Goal: Complete application form

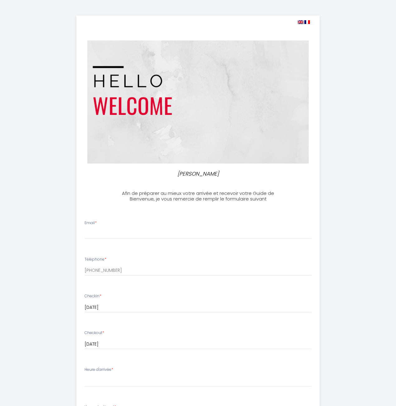
select select
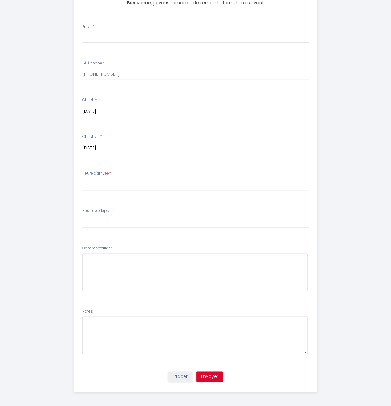
scroll to position [197, 0]
click at [106, 258] on textarea at bounding box center [194, 272] width 225 height 38
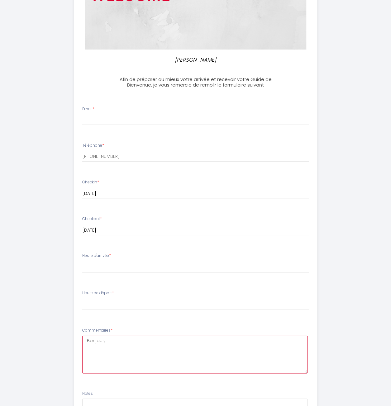
scroll to position [103, 0]
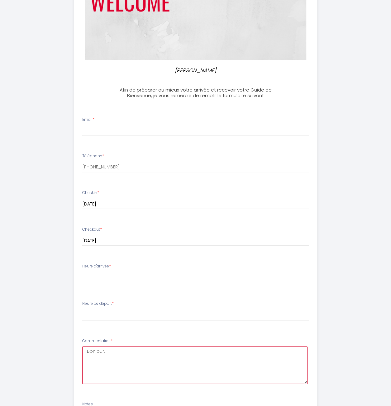
type textarea "Bonjour,"
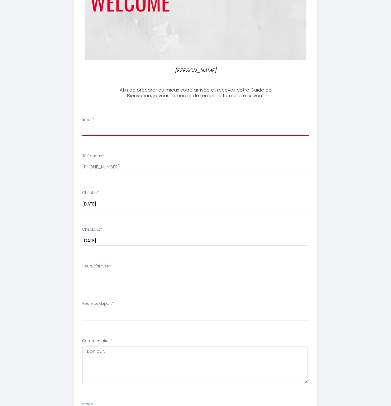
click at [106, 130] on input "Email *" at bounding box center [195, 130] width 227 height 11
type input "[PERSON_NAME][EMAIL_ADDRESS][DOMAIN_NAME]"
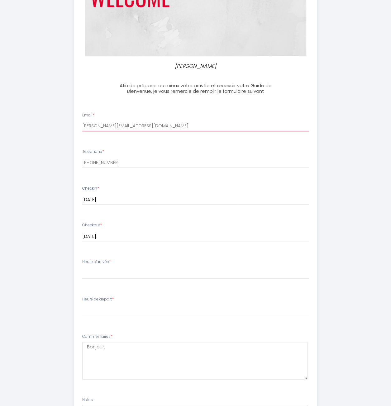
scroll to position [197, 0]
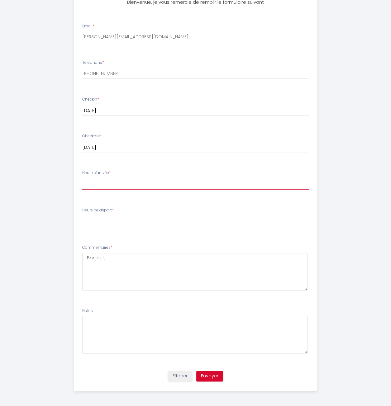
click at [100, 185] on select "16:00 16:30 17:00 17:30 18:00 18:30 19:00 19:30 20:00 20:30 21:00 21:30 22:00 2…" at bounding box center [195, 184] width 227 height 12
click at [98, 184] on select "16:00 16:30 17:00 17:30 18:00 18:30 19:00 19:30 20:00 20:30 21:00 21:30 22:00 2…" at bounding box center [195, 184] width 227 height 12
select select "17:30"
click at [82, 178] on select "16:00 16:30 17:00 17:30 18:00 18:30 19:00 19:30 20:00 20:30 21:00 21:30 22:00 2…" at bounding box center [195, 184] width 227 height 12
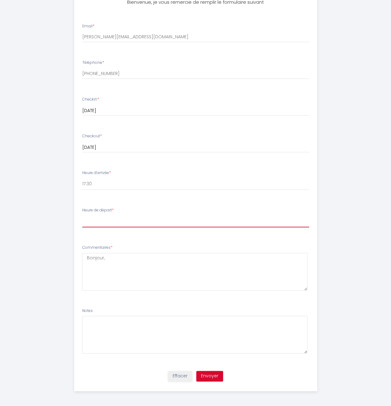
click at [95, 219] on select "00:00 00:30 01:00 01:30 02:00 02:30 03:00 03:30 04:00 04:30 05:00 05:30 06:00 0…" at bounding box center [195, 222] width 227 height 12
select select "11:00"
click at [82, 216] on select "00:00 00:30 01:00 01:30 02:00 02:30 03:00 03:30 04:00 04:30 05:00 05:30 06:00 0…" at bounding box center [195, 222] width 227 height 12
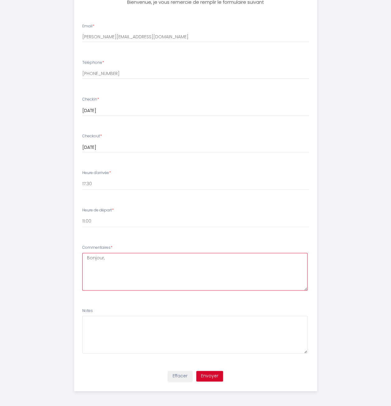
click at [107, 261] on textarea "Bonjour," at bounding box center [194, 272] width 225 height 38
click at [257, 269] on textarea "Bonjour, Nous arriverons avec le vol CORSAIR SS948 qui doit arriver a 15h40 a […" at bounding box center [194, 272] width 225 height 38
drag, startPoint x: 252, startPoint y: 269, endPoint x: 266, endPoint y: 270, distance: 14.4
click at [252, 269] on textarea "Bonjour, Nous arriverons avec le vol CORSAIR SS948 qui doit arriver a 15h40 a […" at bounding box center [194, 272] width 225 height 38
click at [234, 269] on textarea "Bonjour, Nous arriverons avec le vol CORSAIR SS948 qui doit arriver a 15h40 a […" at bounding box center [194, 272] width 225 height 38
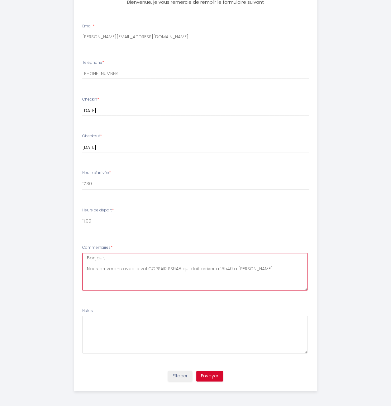
click at [214, 269] on textarea "Bonjour, Nous arriverons avec le vol CORSAIR SS948 qui doit arriver a 15h40 a […" at bounding box center [194, 272] width 225 height 38
click at [232, 268] on textarea "Bonjour, Nous arriverons avec le vol CORSAIR SS948 qui doit arriver à 15h40 a […" at bounding box center [194, 272] width 225 height 38
click at [215, 269] on textarea "Bonjour, Nous arriverons avec le vol CORSAIR SS948 qui doit arriver à 15h40 à […" at bounding box center [194, 272] width 225 height 38
click at [273, 271] on textarea "Bonjour, Nous arriverons avec le vol CORSAIR SS948 qui doit arriver pour 15h40 …" at bounding box center [194, 272] width 225 height 38
drag, startPoint x: 211, startPoint y: 268, endPoint x: 200, endPoint y: 268, distance: 11.2
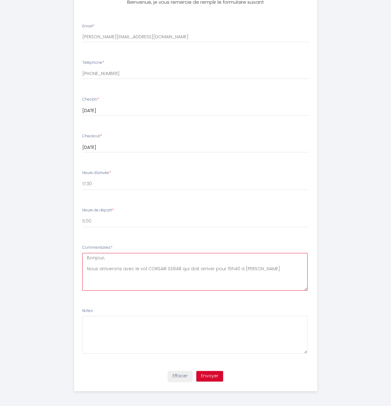
click at [200, 268] on textarea "Bonjour, Nous arriverons avec le vol CORSAIR SS948 qui doit arriver pour 15h40 …" at bounding box center [194, 272] width 225 height 38
click at [206, 267] on textarea "Bonjour, Nous arriverons avec le vol CORSAIR SS948 qui doit attérir pour 15h40 …" at bounding box center [194, 272] width 225 height 38
click at [206, 268] on textarea "Bonjour, Nous arriverons avec le vol CORSAIR SS948 qui doit attérrir pour 15h40…" at bounding box center [194, 272] width 225 height 38
drag, startPoint x: 271, startPoint y: 269, endPoint x: 237, endPoint y: 270, distance: 33.6
click at [237, 270] on textarea "Bonjour, Nous arriverons avec le vol CORSAIR SS948 qui doit atterrir pour 15h40…" at bounding box center [194, 272] width 225 height 38
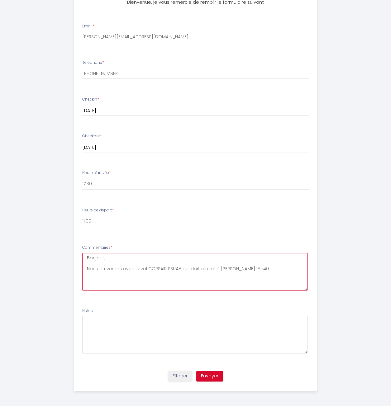
click at [245, 269] on textarea "Bonjour, Nous arriverons avec le vol CORSAIR SS948 qui doit atterrir à [PERSON_…" at bounding box center [194, 272] width 225 height 38
click at [271, 267] on textarea "Bonjour, Nous arriverons avec le vol CORSAIR SS948 qui doit atterrir à [PERSON_…" at bounding box center [194, 272] width 225 height 38
drag, startPoint x: 257, startPoint y: 268, endPoint x: 247, endPoint y: 269, distance: 9.4
click at [247, 269] on textarea "Bonjour, Nous arriverons avec le vol CORSAIR SS948 qui doit atterrir à [PERSON_…" at bounding box center [194, 272] width 225 height 38
click at [171, 279] on textarea "Bonjour, Nous arriverons avec le vol CORSAIR SS948 qui doit atterrir à [PERSON_…" at bounding box center [194, 272] width 225 height 38
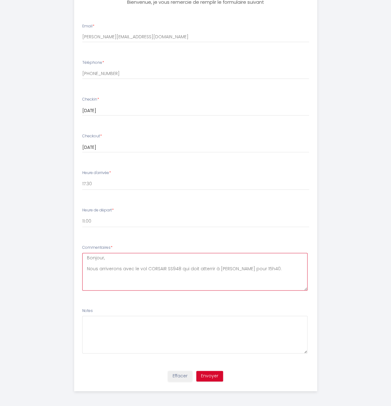
click at [276, 268] on textarea "Bonjour, Nous arriverons avec le vol CORSAIR SS948 qui doit atterrir à [PERSON_…" at bounding box center [194, 272] width 225 height 38
type textarea "Bonjour, Nous arriverons avec le vol CORSAIR SS948 qui doit atterrir à [PERSON_…"
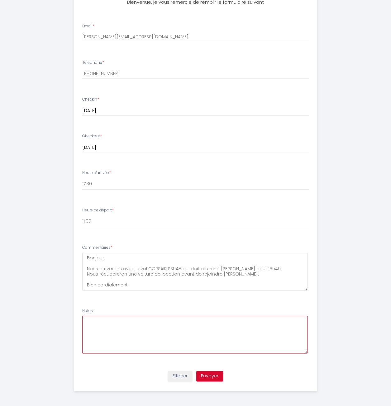
click at [101, 317] on textarea at bounding box center [194, 335] width 225 height 38
click at [111, 329] on textarea at bounding box center [194, 335] width 225 height 38
click at [110, 342] on textarea at bounding box center [194, 335] width 225 height 38
click at [209, 375] on button "Envoyer" at bounding box center [209, 376] width 27 height 11
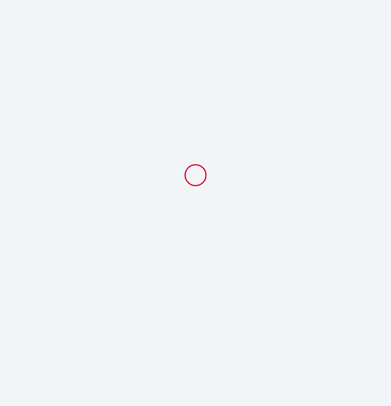
scroll to position [0, 0]
select select "17:30"
select select "11:00"
